Goal: Transaction & Acquisition: Purchase product/service

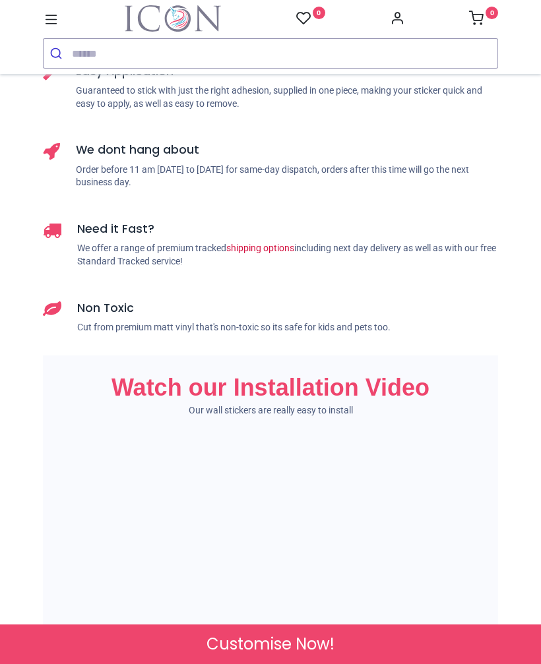
scroll to position [0, 1250]
click at [291, 648] on span "Customise Now!" at bounding box center [270, 644] width 128 height 22
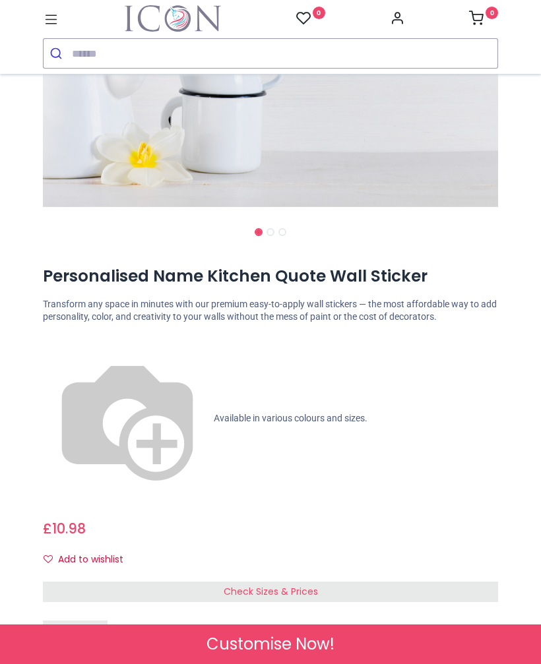
scroll to position [365, 0]
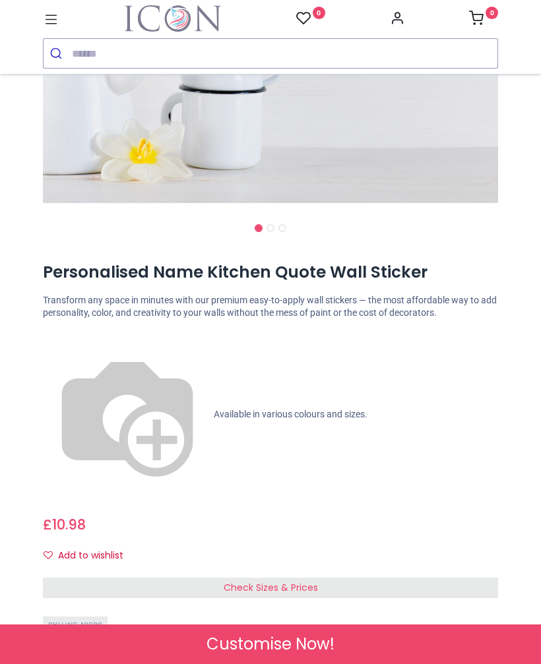
click at [324, 578] on div "Check Sizes & Prices" at bounding box center [270, 588] width 455 height 21
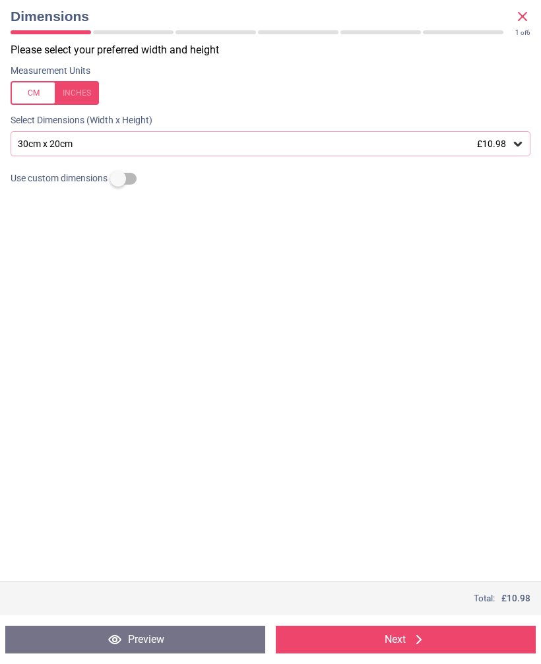
click at [517, 144] on icon at bounding box center [518, 144] width 8 height 5
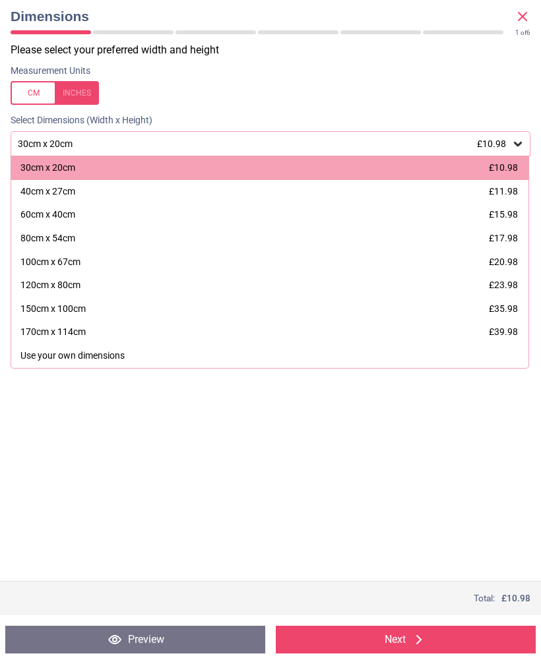
click at [512, 191] on span "£11.98" at bounding box center [503, 191] width 29 height 11
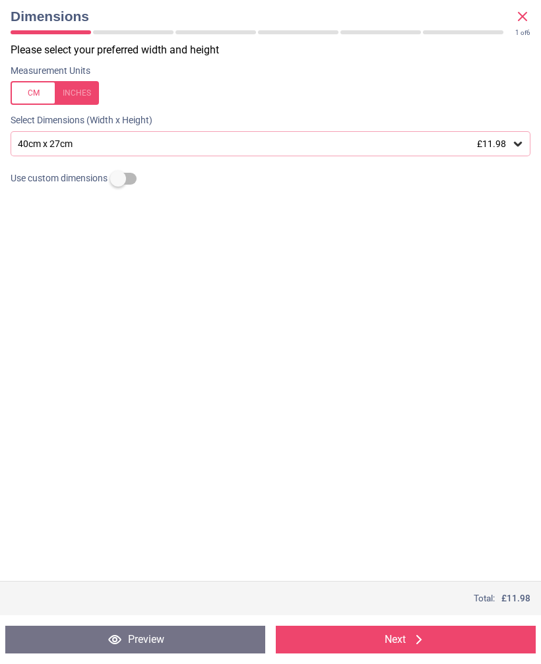
click at [400, 644] on button "Next" at bounding box center [406, 640] width 260 height 28
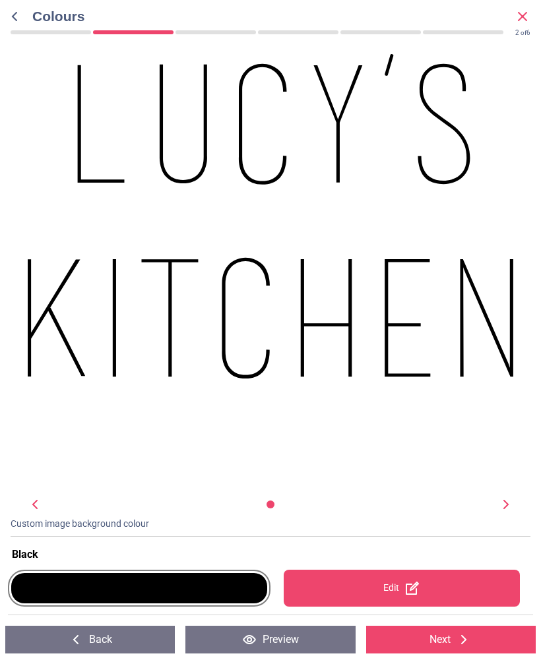
click at [495, 472] on div ".st0{fill:#231F20;} WS-40880 Created with Snap null" at bounding box center [270, 274] width 541 height 443
click at [414, 588] on icon at bounding box center [412, 588] width 13 height 13
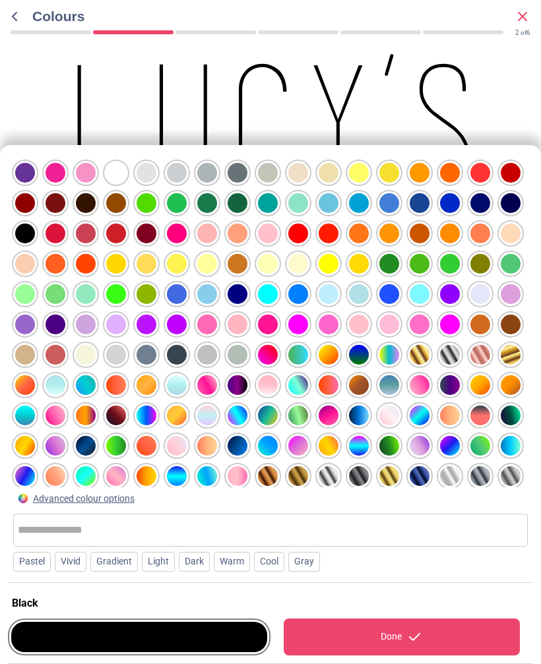
click at [118, 167] on div at bounding box center [116, 173] width 20 height 20
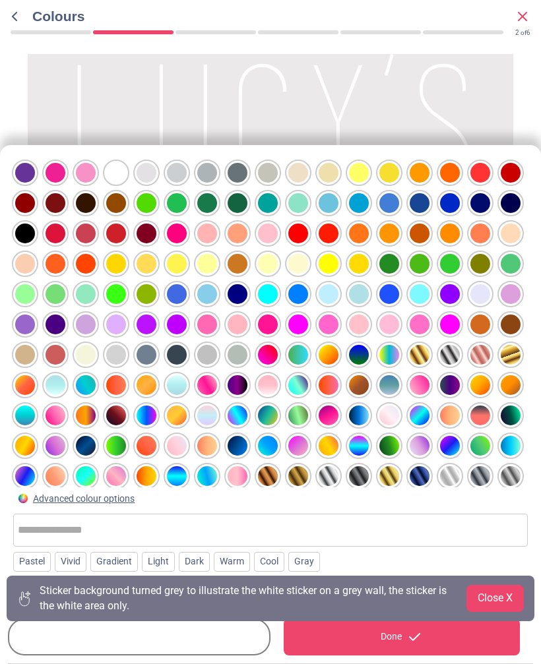
click at [501, 602] on button "Close X" at bounding box center [494, 598] width 57 height 26
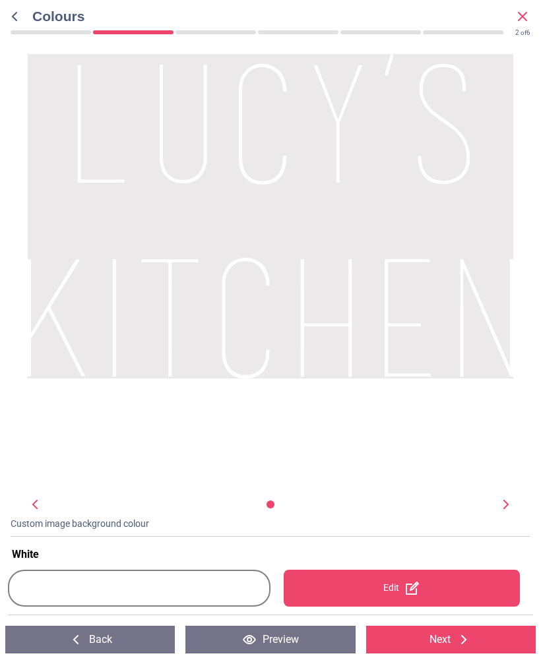
click at [459, 632] on icon at bounding box center [464, 640] width 16 height 16
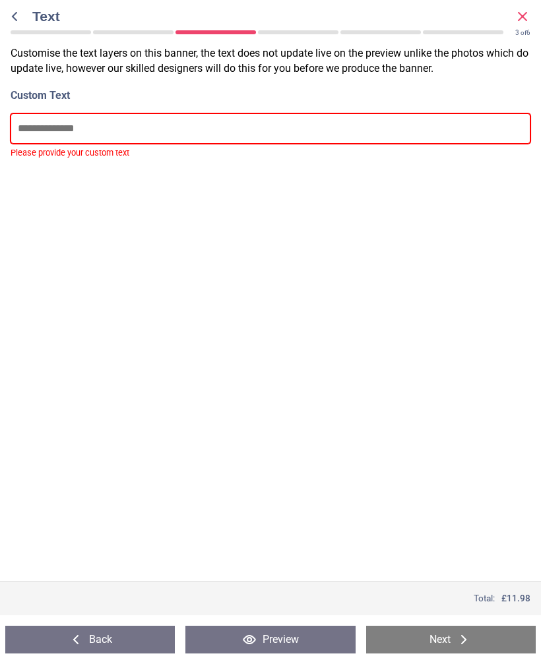
click at [67, 123] on input "text" at bounding box center [271, 128] width 520 height 30
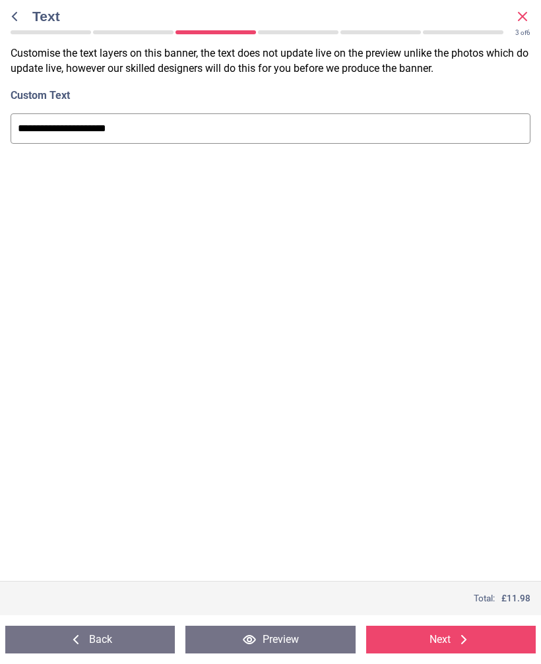
type input "**********"
click at [262, 640] on button "Preview" at bounding box center [270, 640] width 170 height 28
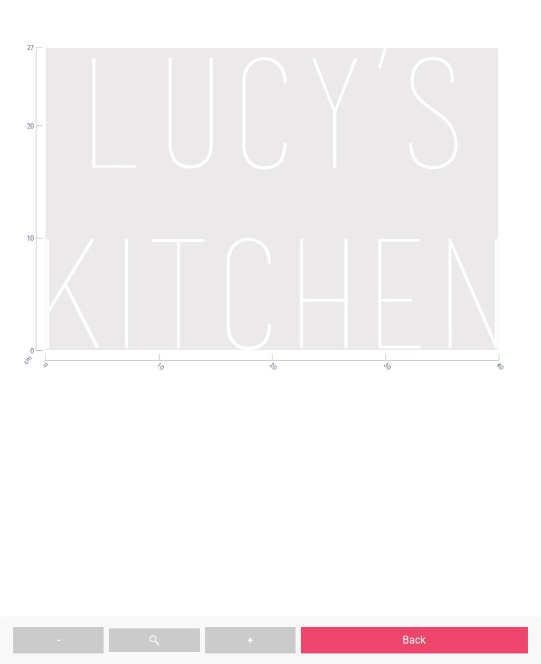
click at [425, 642] on button "Back" at bounding box center [414, 640] width 227 height 26
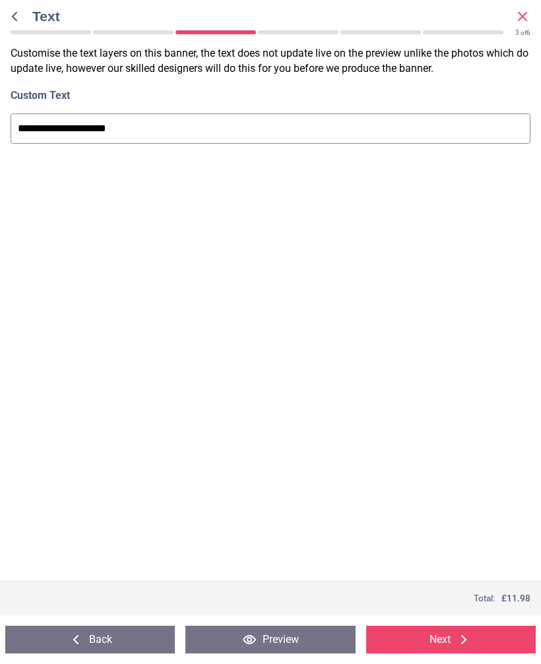
click at [454, 640] on button "Next" at bounding box center [451, 640] width 170 height 28
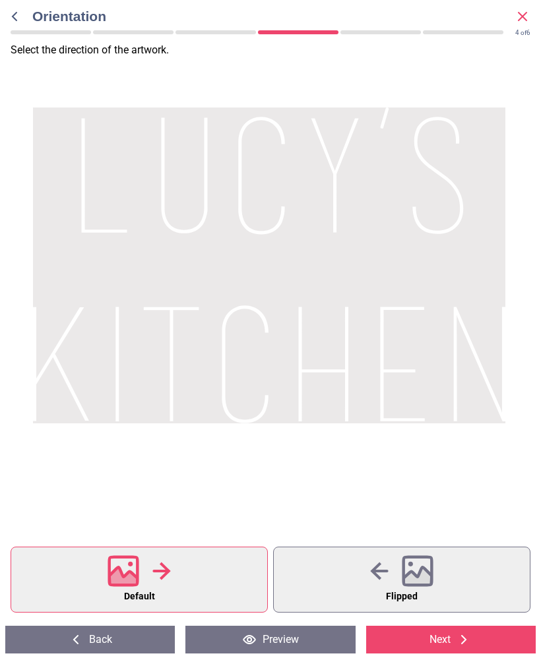
click at [157, 578] on icon at bounding box center [161, 571] width 18 height 20
click at [453, 640] on button "Next" at bounding box center [451, 640] width 170 height 28
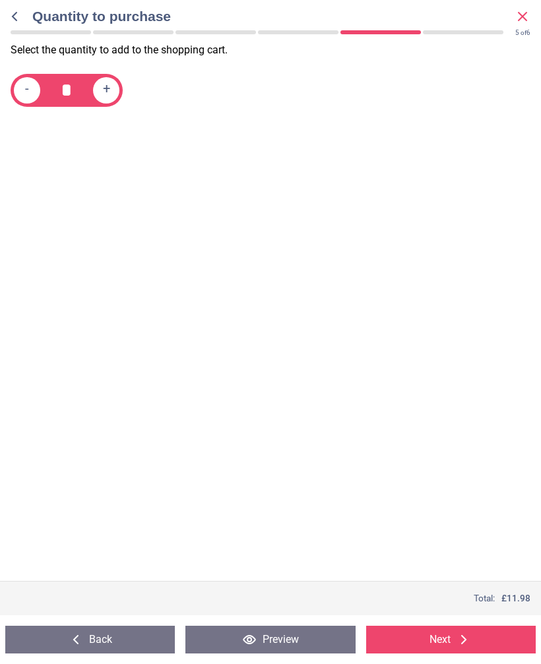
click at [441, 644] on button "Next" at bounding box center [451, 640] width 170 height 28
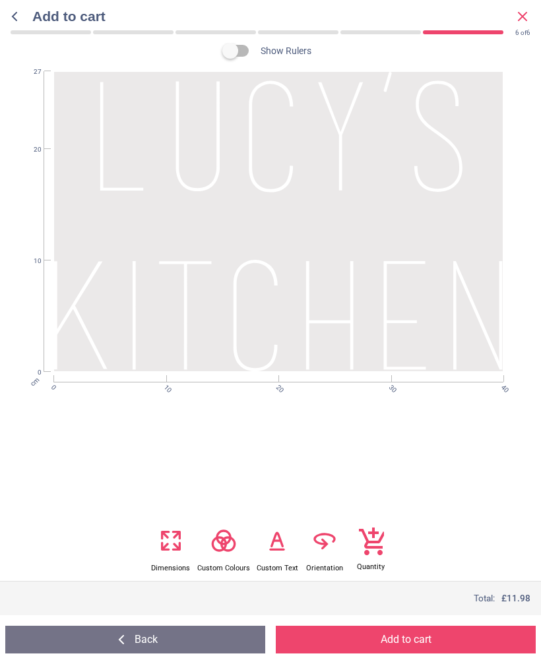
click at [404, 646] on button "Add to cart" at bounding box center [406, 640] width 260 height 28
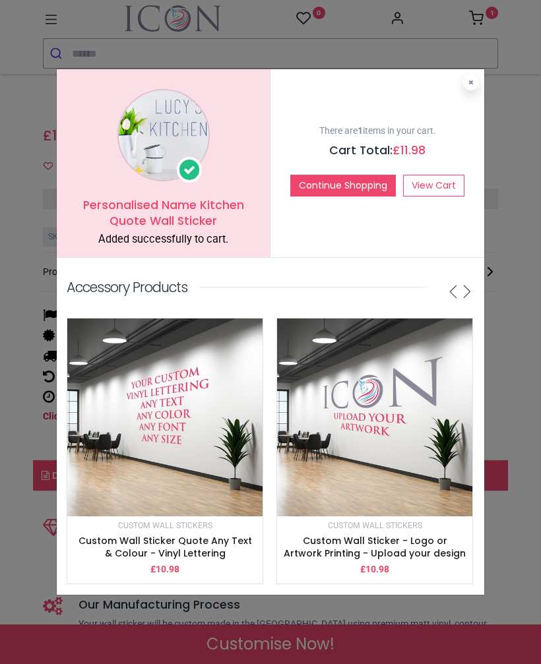
click at [468, 87] on button at bounding box center [471, 83] width 16 height 16
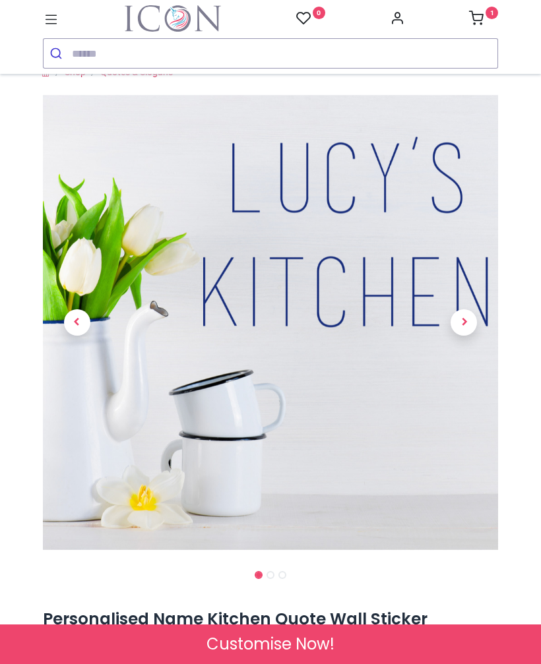
scroll to position [16, 0]
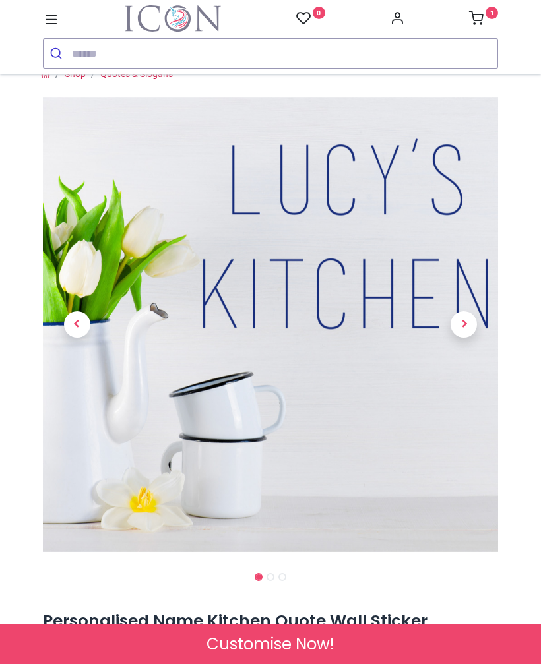
click at [491, 14] on sup "1" at bounding box center [491, 13] width 13 height 13
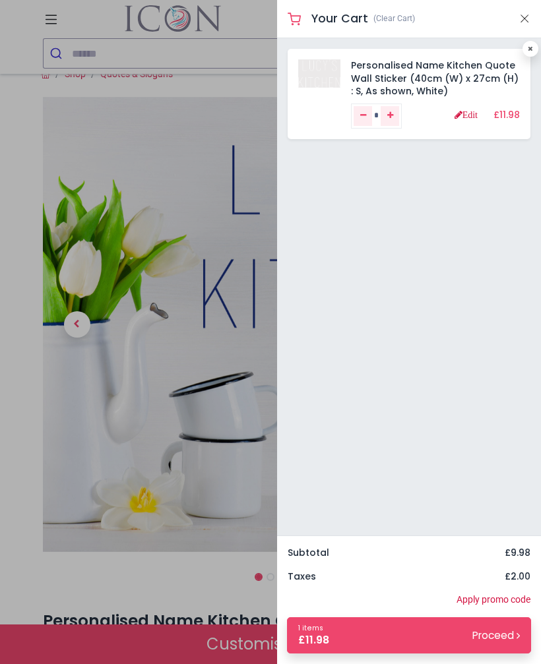
click at [360, 112] on icon "Remove one" at bounding box center [363, 115] width 6 height 8
type input "*"
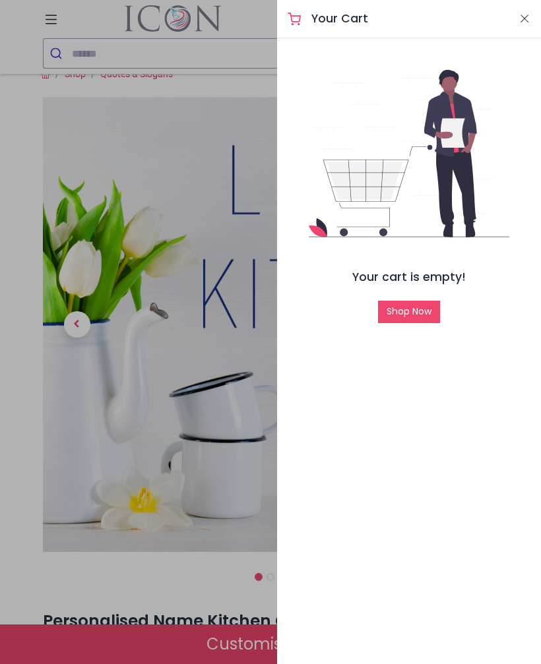
click at [521, 13] on button "Close" at bounding box center [524, 19] width 12 height 16
